Goal: Check status

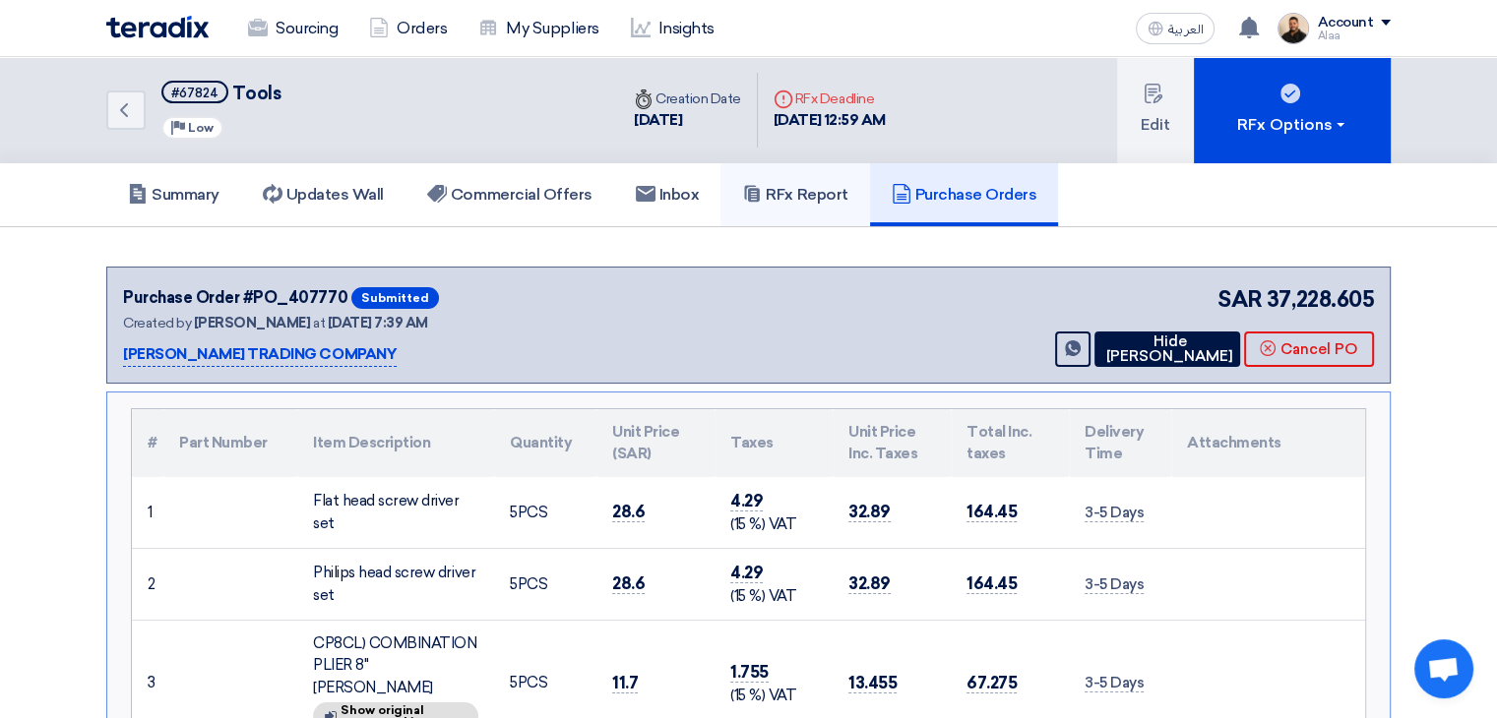
click at [817, 185] on h5 "RFx Report" at bounding box center [794, 195] width 105 height 20
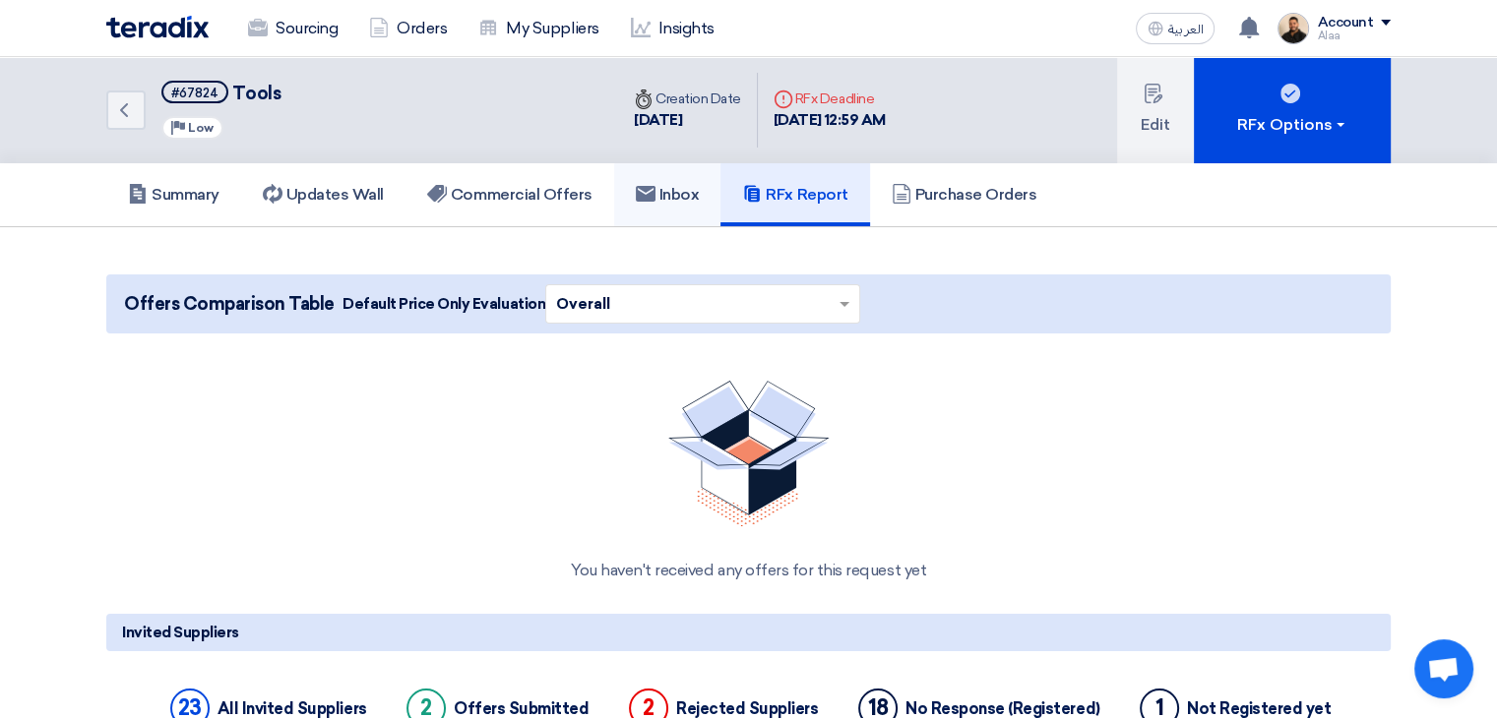
click at [691, 195] on h5 "Inbox" at bounding box center [668, 195] width 64 height 20
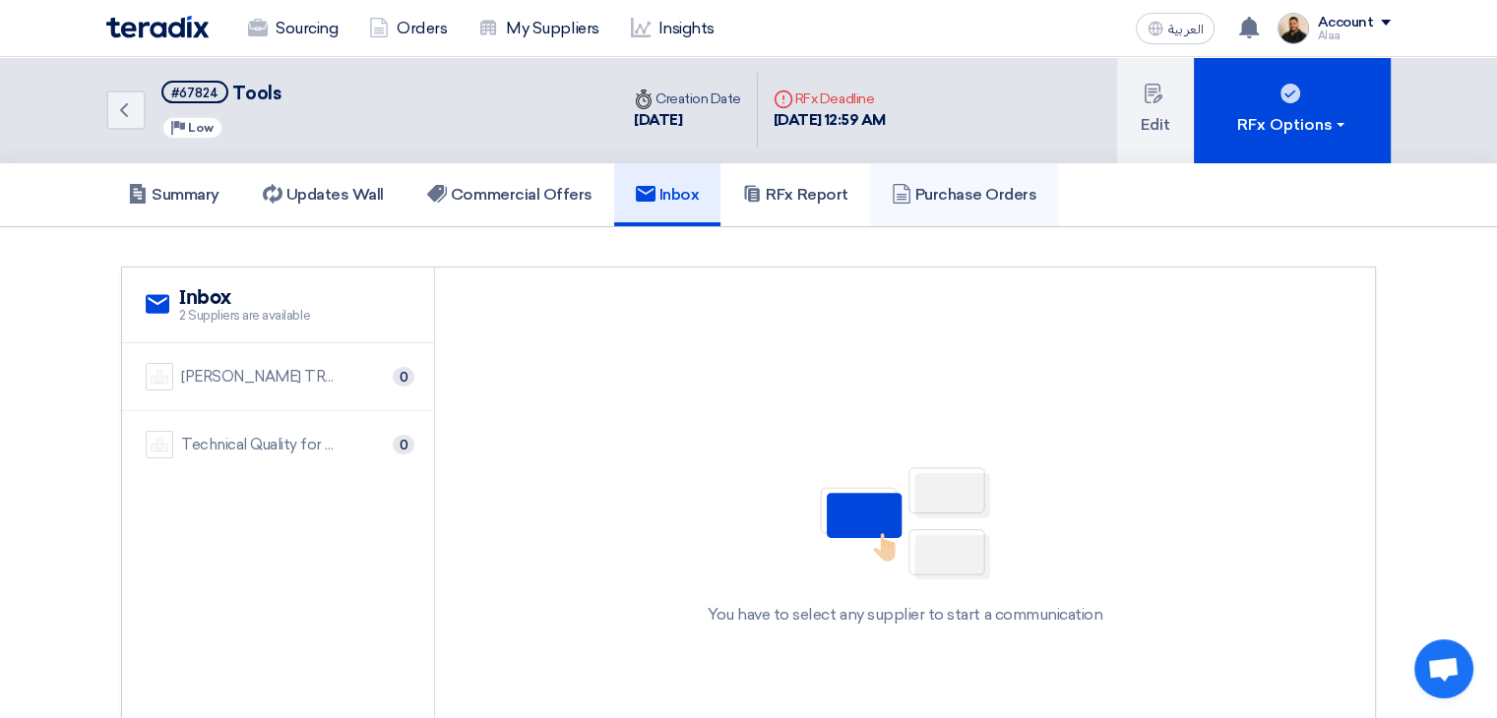
click at [968, 198] on h5 "Purchase Orders" at bounding box center [965, 195] width 146 height 20
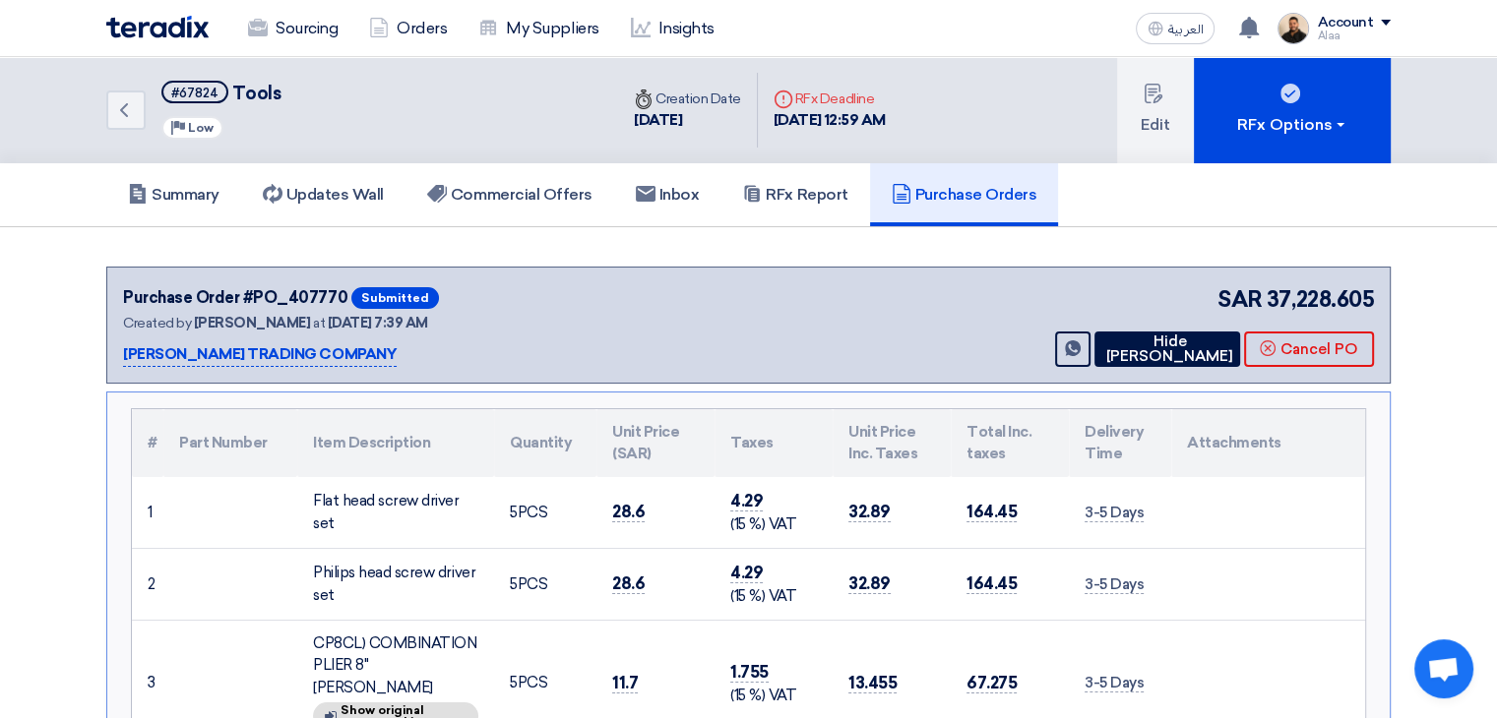
drag, startPoint x: 701, startPoint y: 258, endPoint x: 619, endPoint y: 262, distance: 81.8
click at [330, 36] on link "Sourcing" at bounding box center [292, 28] width 121 height 43
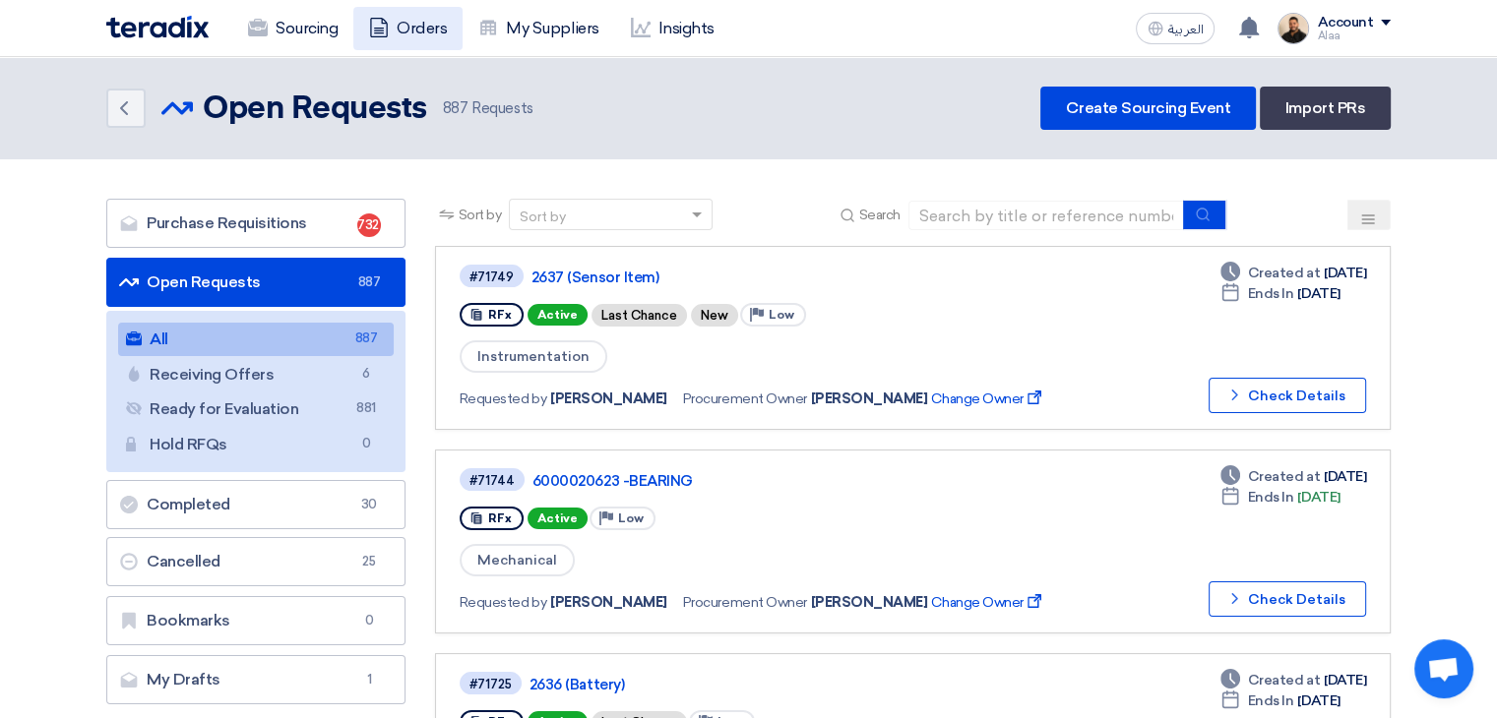
click at [415, 21] on link "Orders" at bounding box center [407, 28] width 109 height 43
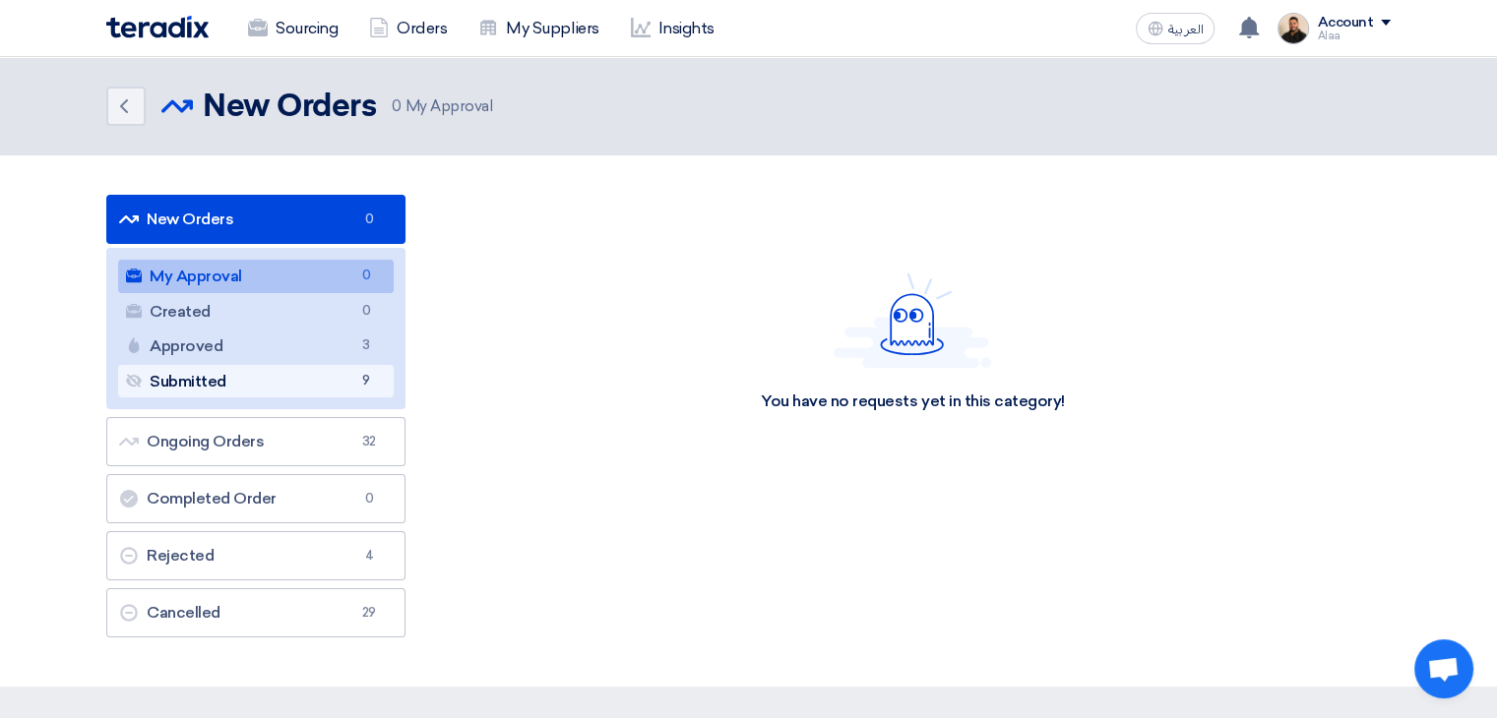
click at [335, 383] on link "Submitted Submitted 9" at bounding box center [256, 381] width 276 height 33
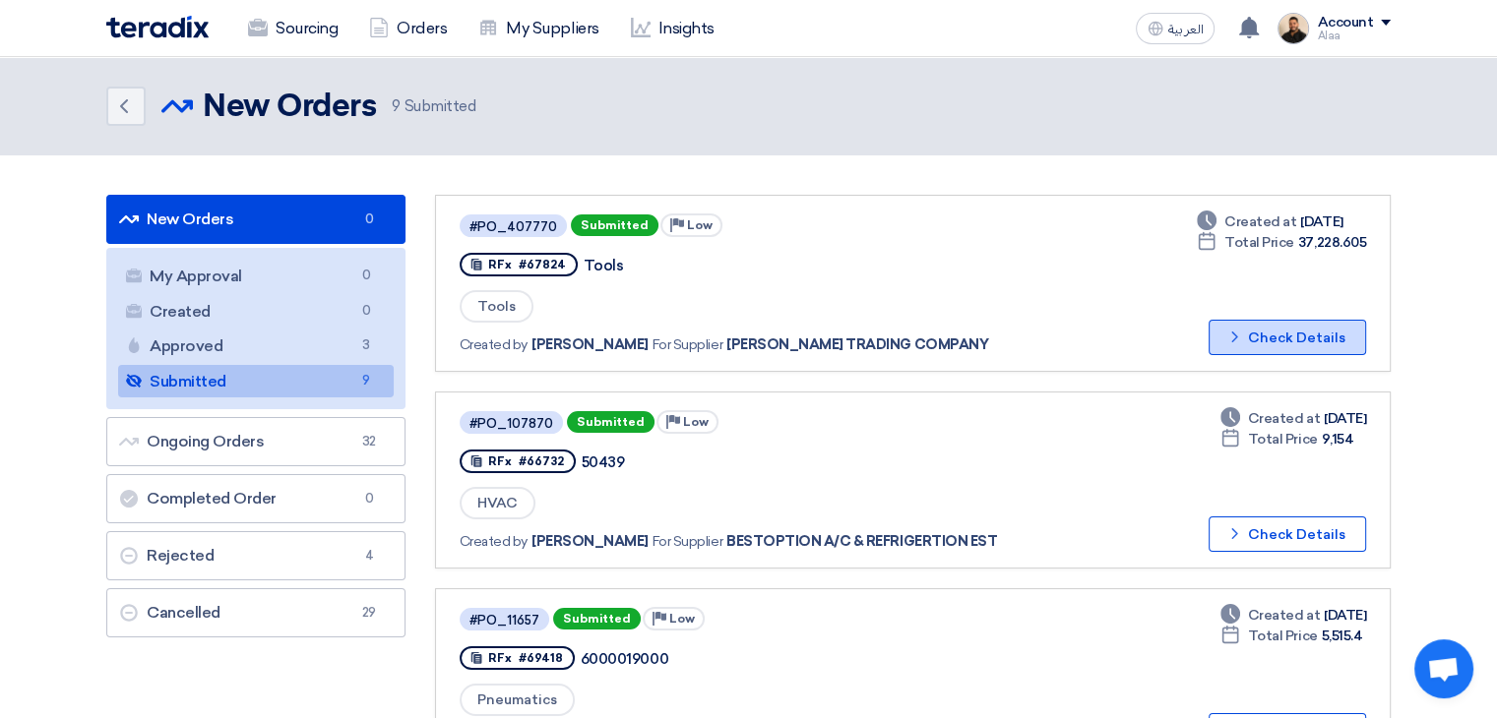
click at [1310, 320] on button "Check details Check Details" at bounding box center [1287, 337] width 157 height 35
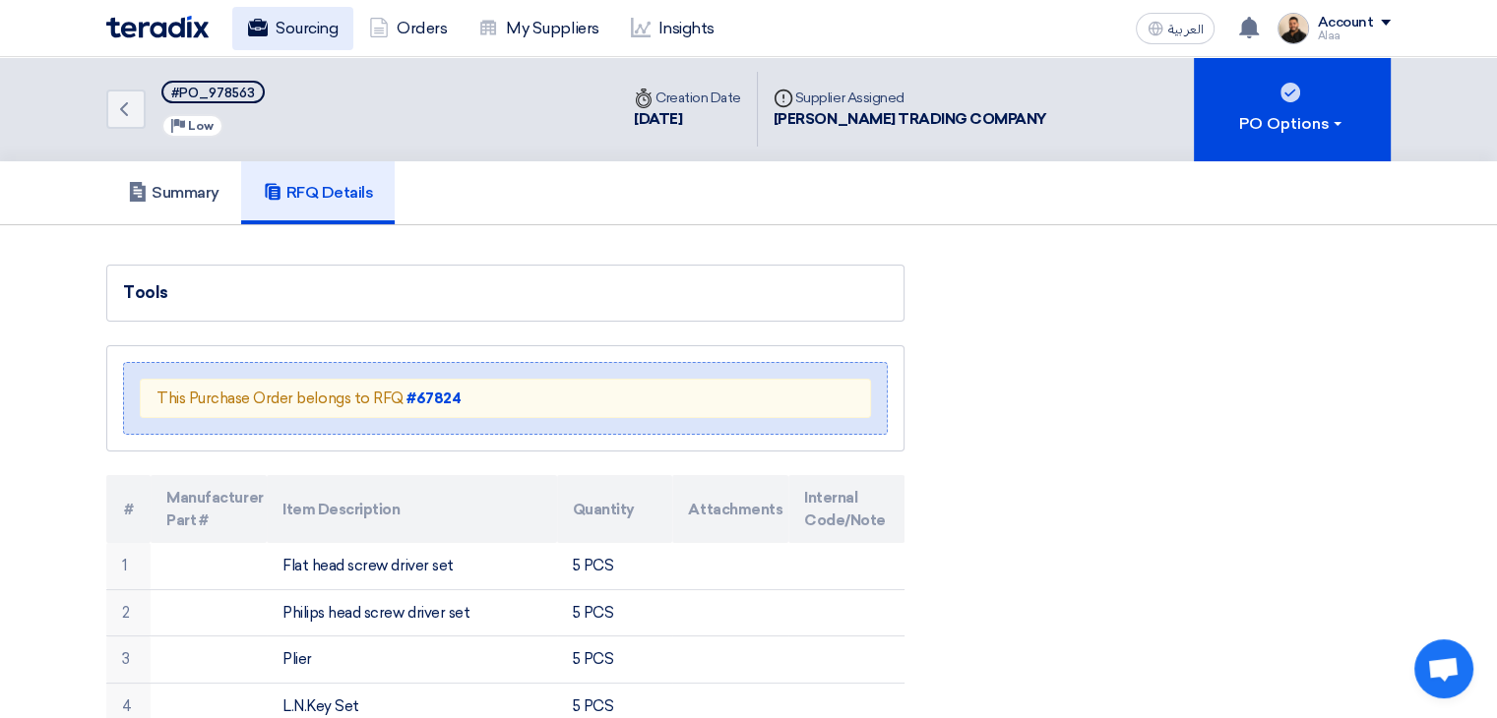
click at [316, 40] on link "Sourcing" at bounding box center [292, 28] width 121 height 43
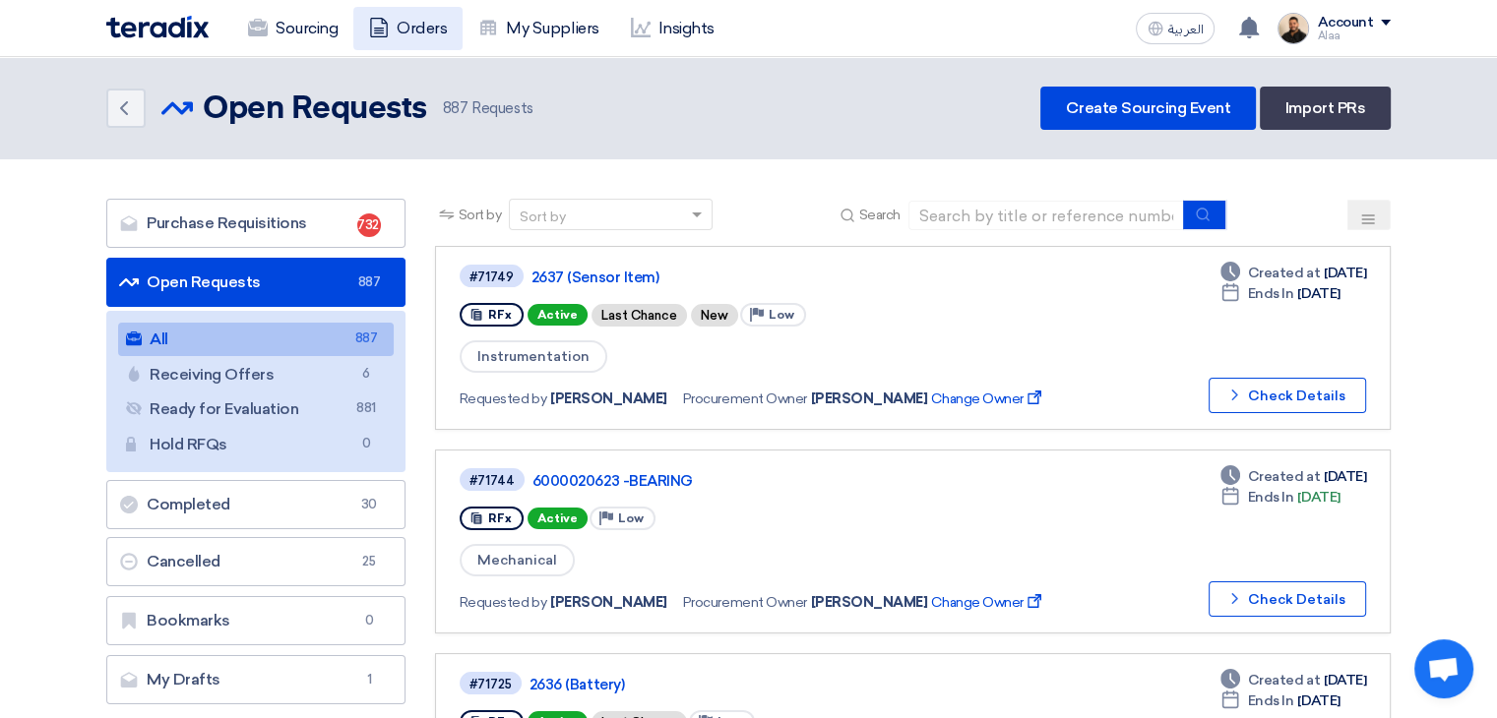
click at [429, 29] on link "Orders" at bounding box center [407, 28] width 109 height 43
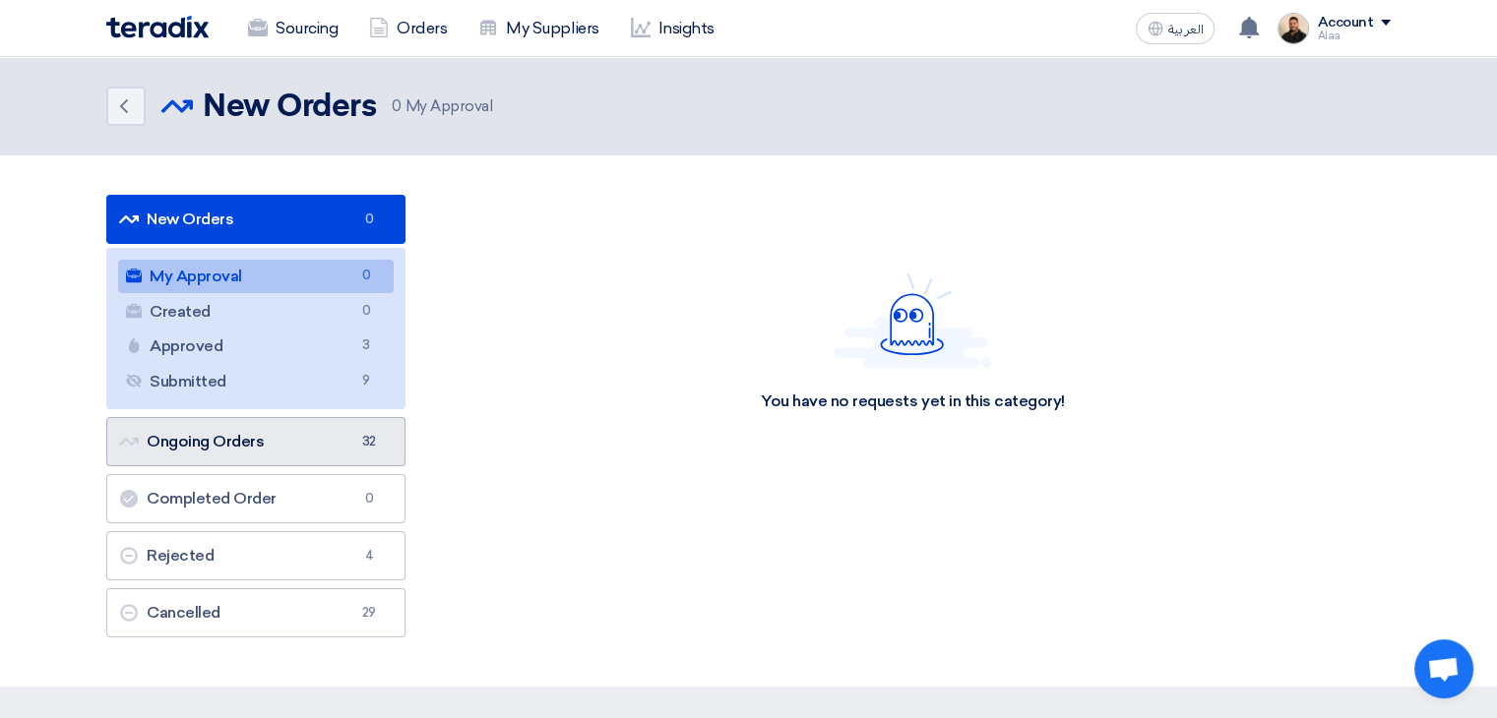
click at [331, 441] on link "Ongoing Orders Ongoing Orders 32" at bounding box center [255, 441] width 299 height 49
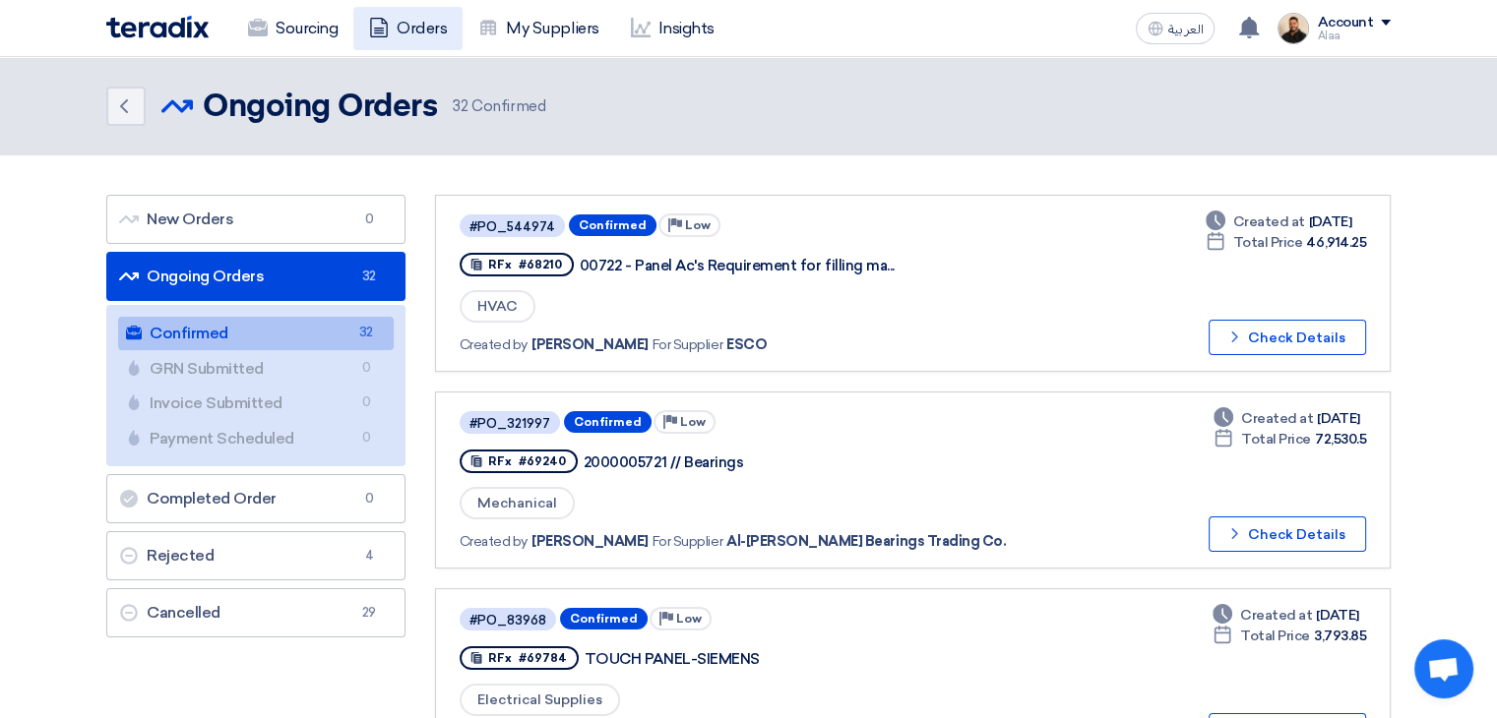
click at [425, 38] on link "Orders" at bounding box center [407, 28] width 109 height 43
